Goal: Transaction & Acquisition: Subscribe to service/newsletter

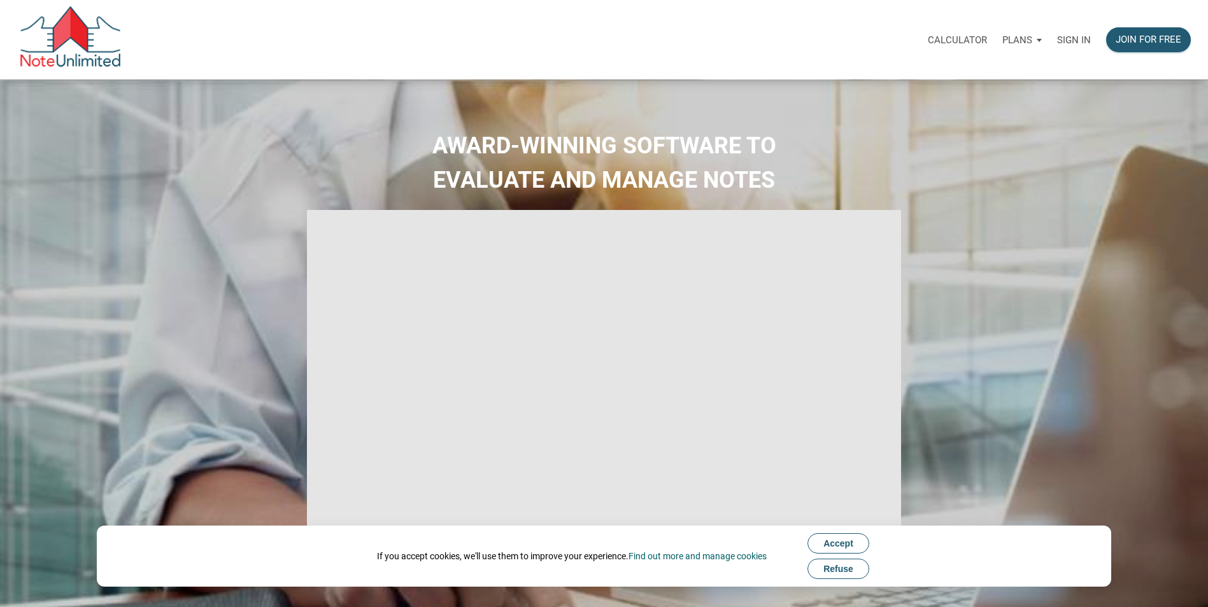
click at [840, 565] on span "Refuse" at bounding box center [838, 569] width 30 height 10
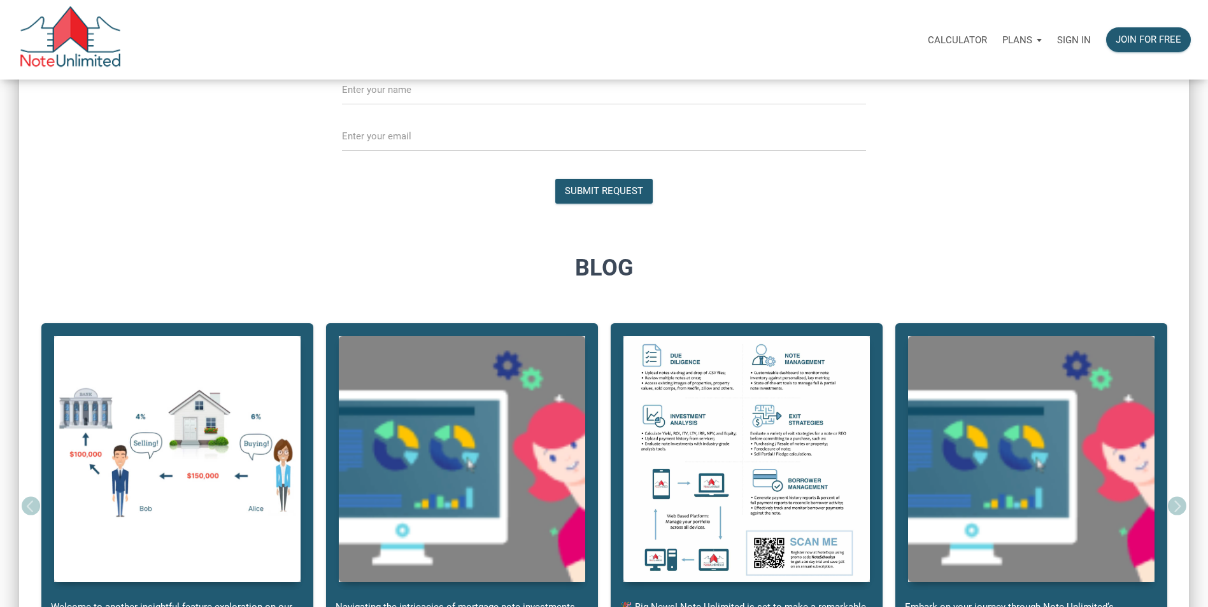
scroll to position [711, 0]
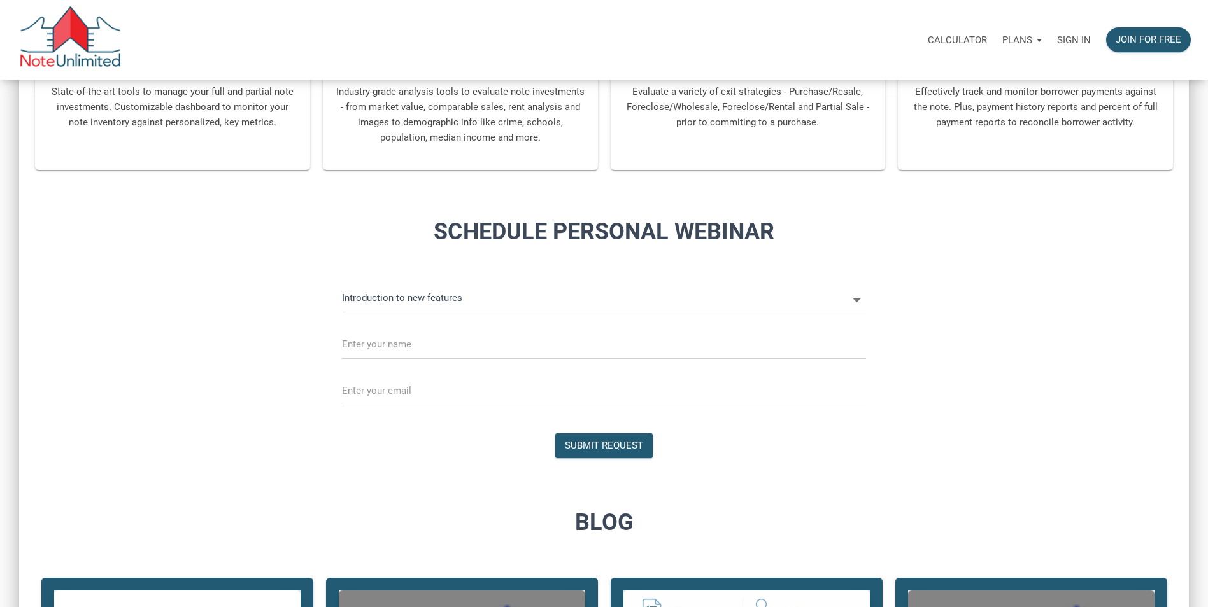
click at [1027, 38] on p "Plans" at bounding box center [1017, 39] width 30 height 11
click at [971, 72] on link "Personal" at bounding box center [985, 74] width 121 height 26
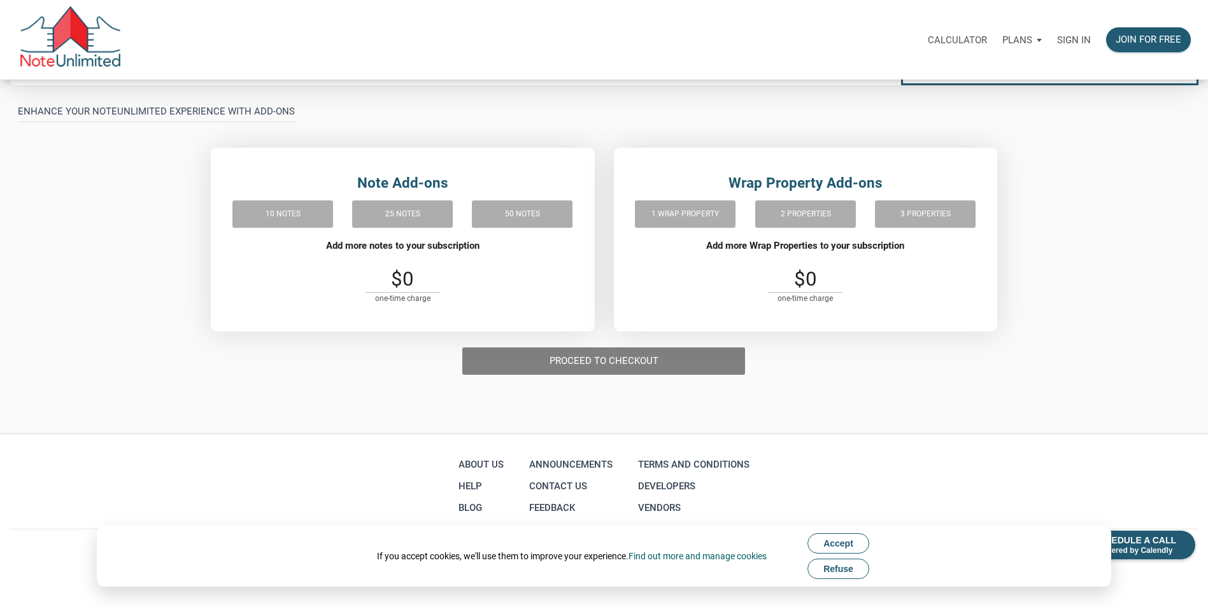
scroll to position [305, 0]
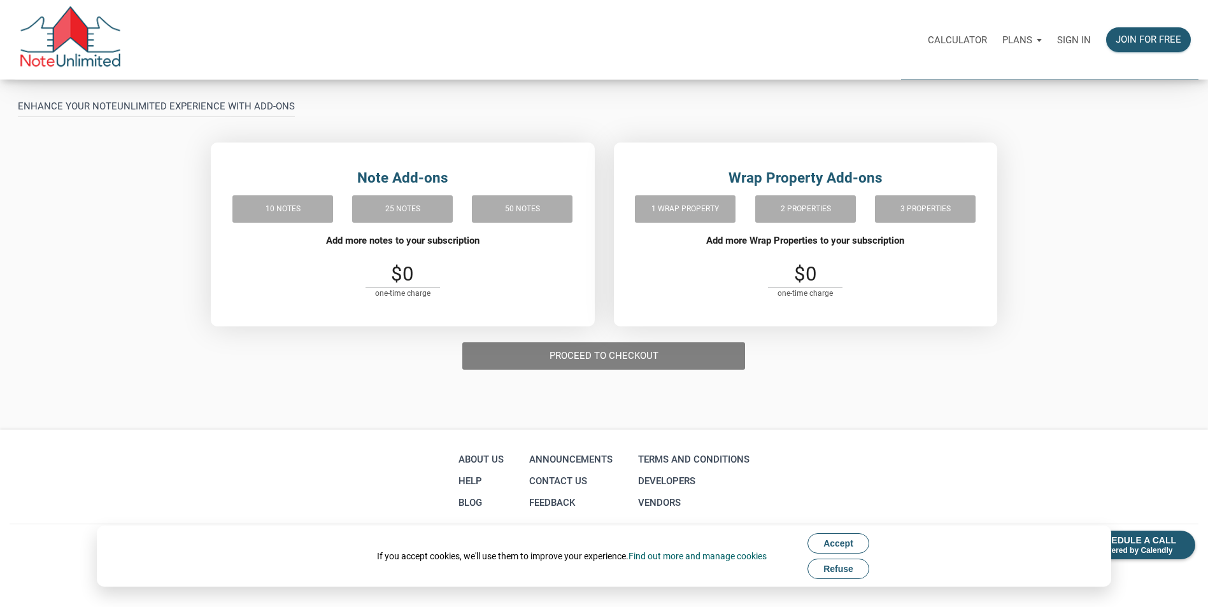
click at [831, 565] on span "Refuse" at bounding box center [838, 569] width 30 height 10
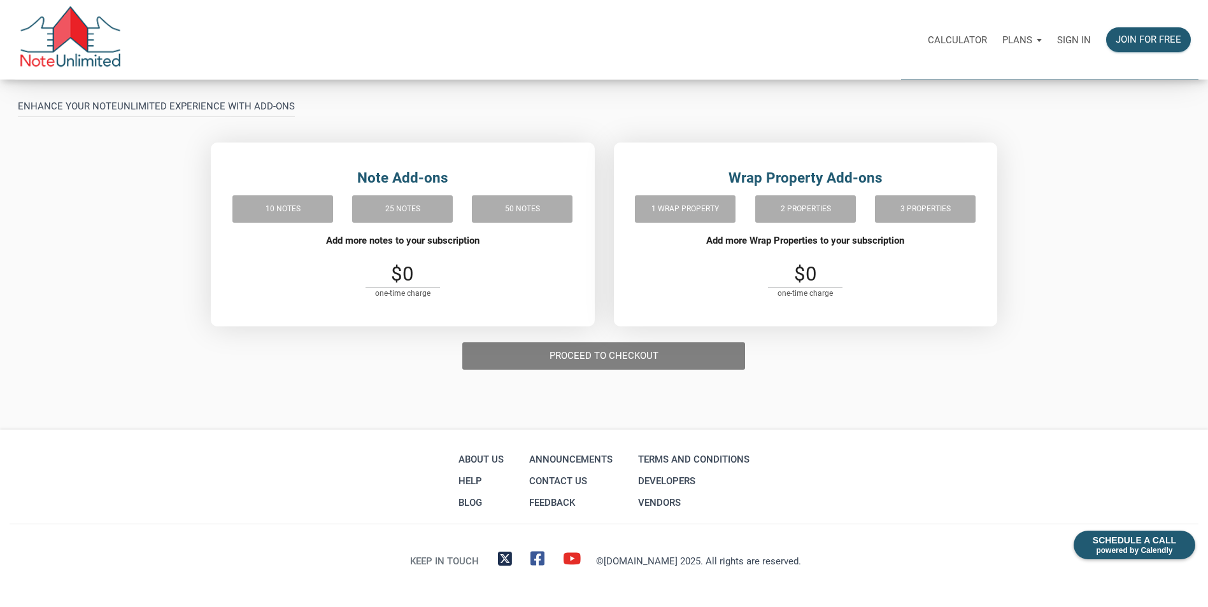
click at [568, 358] on div "Proceed to checkout" at bounding box center [604, 356] width 302 height 46
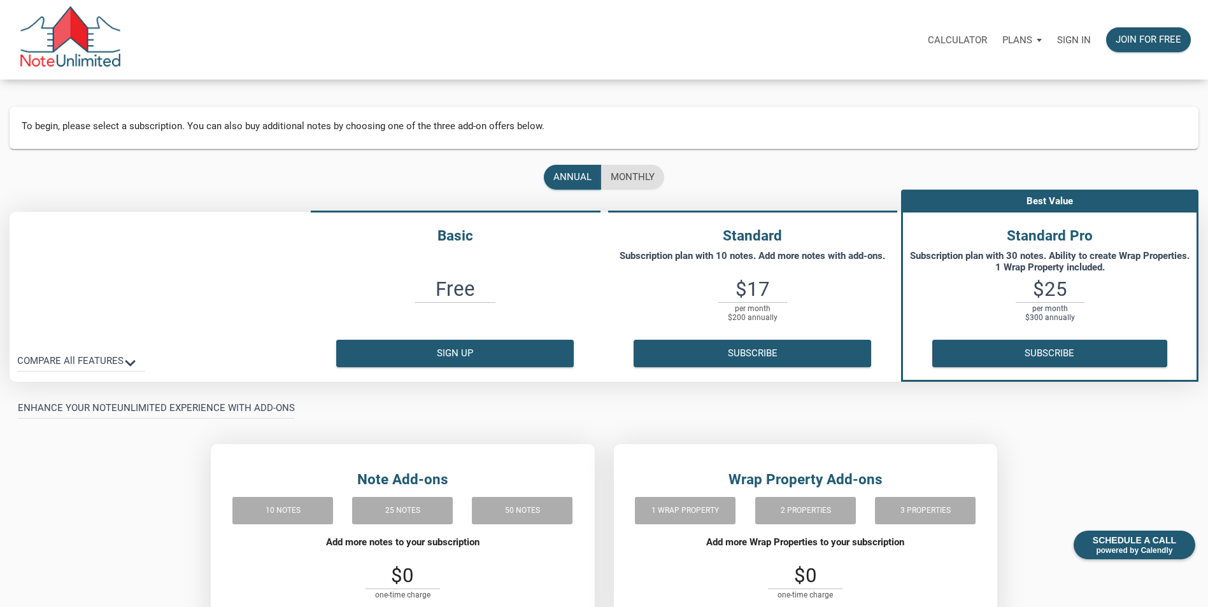
scroll to position [0, 0]
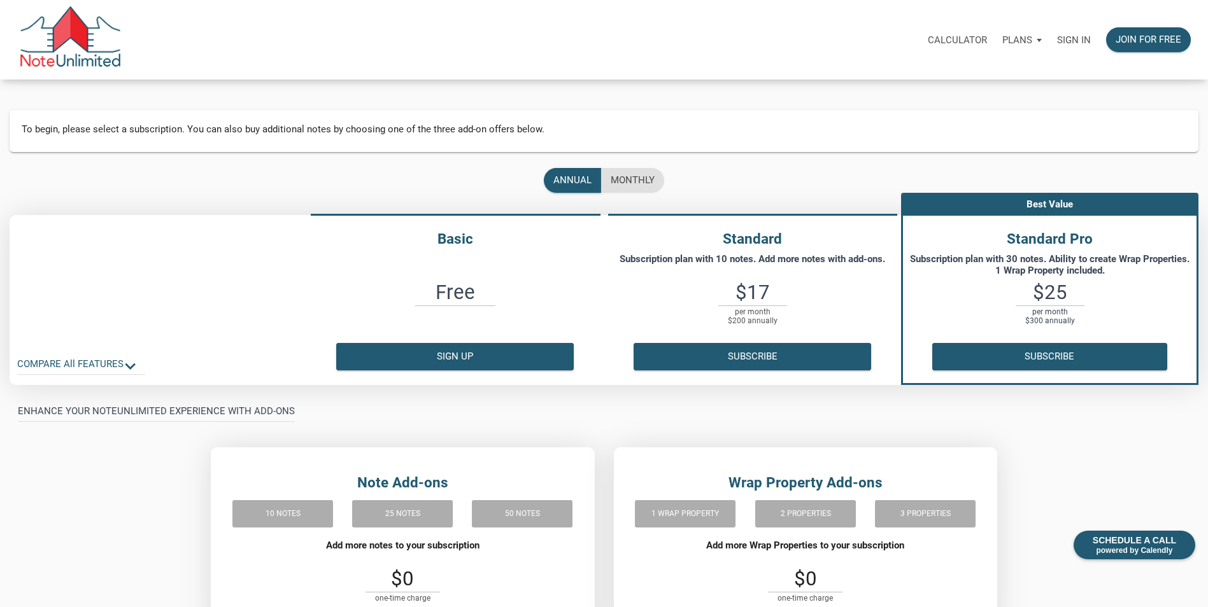
click at [84, 362] on p "COMPARE All FEATURES keyboard_arrow_down" at bounding box center [70, 364] width 106 height 15
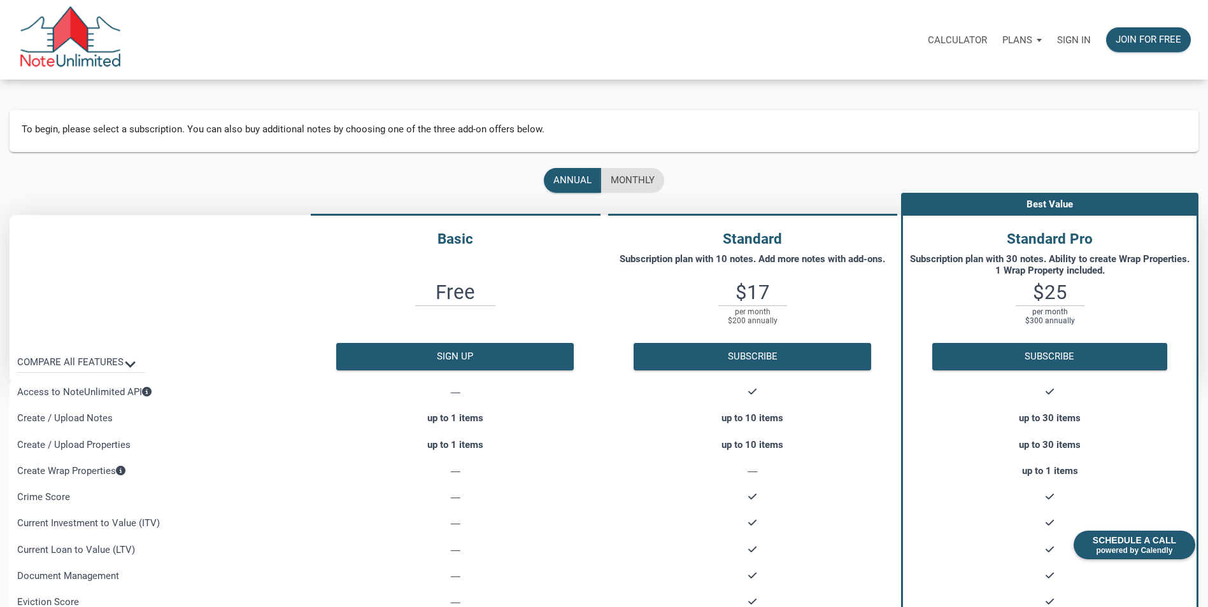
click at [957, 42] on p "Calculator" at bounding box center [957, 39] width 59 height 11
